Goal: Information Seeking & Learning: Find specific fact

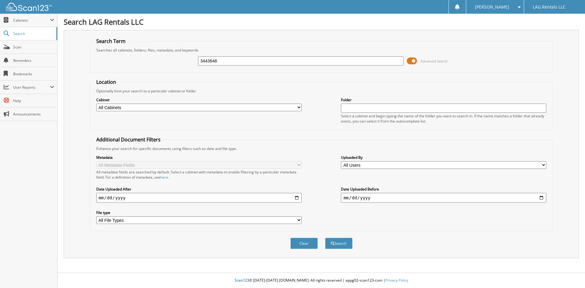
type input "3443648"
click at [325, 238] on button "Search" at bounding box center [338, 243] width 27 height 11
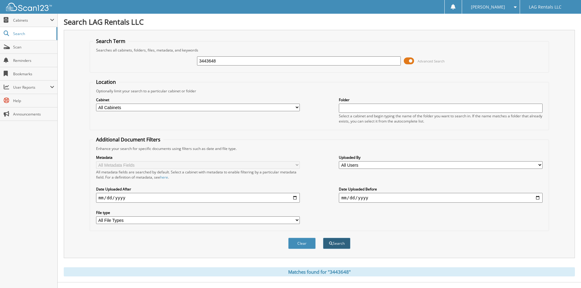
click at [329, 245] on span "submit" at bounding box center [331, 244] width 4 height 4
